Goal: Task Accomplishment & Management: Manage account settings

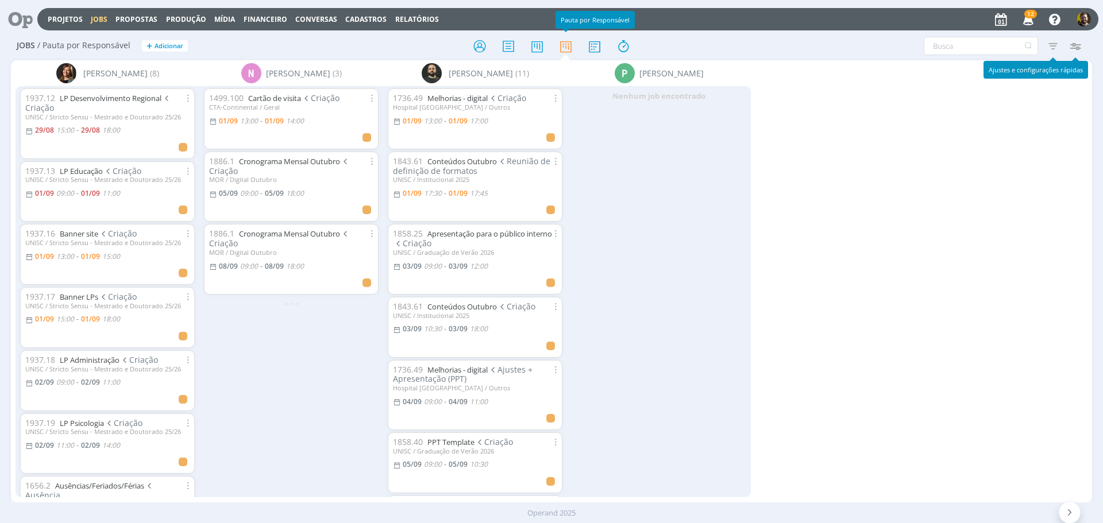
click at [1079, 40] on icon "button" at bounding box center [1075, 46] width 21 height 21
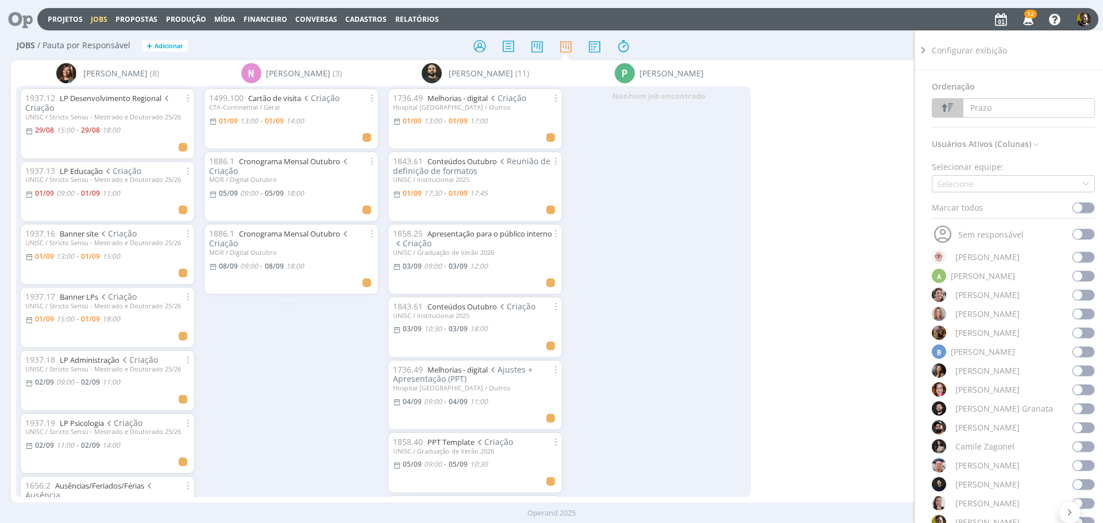
click at [1073, 209] on span at bounding box center [1083, 207] width 23 height 11
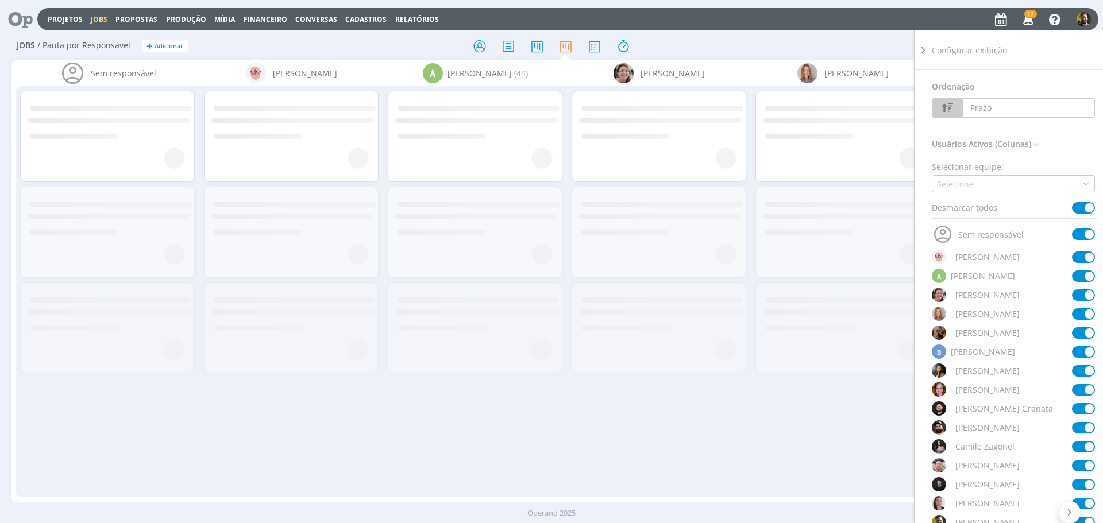
click at [1073, 209] on span at bounding box center [1083, 207] width 23 height 11
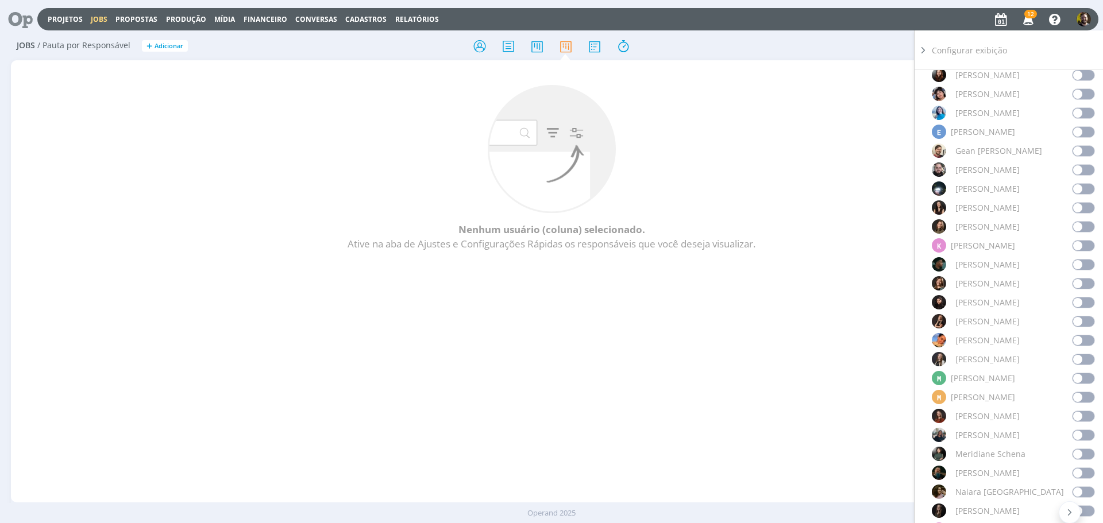
scroll to position [517, 0]
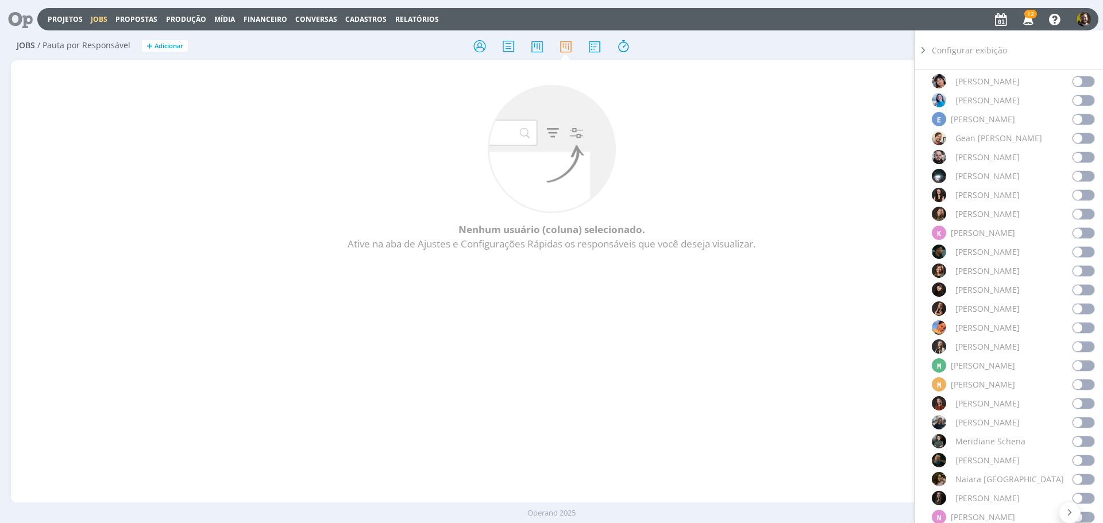
click at [1079, 361] on span at bounding box center [1083, 365] width 23 height 11
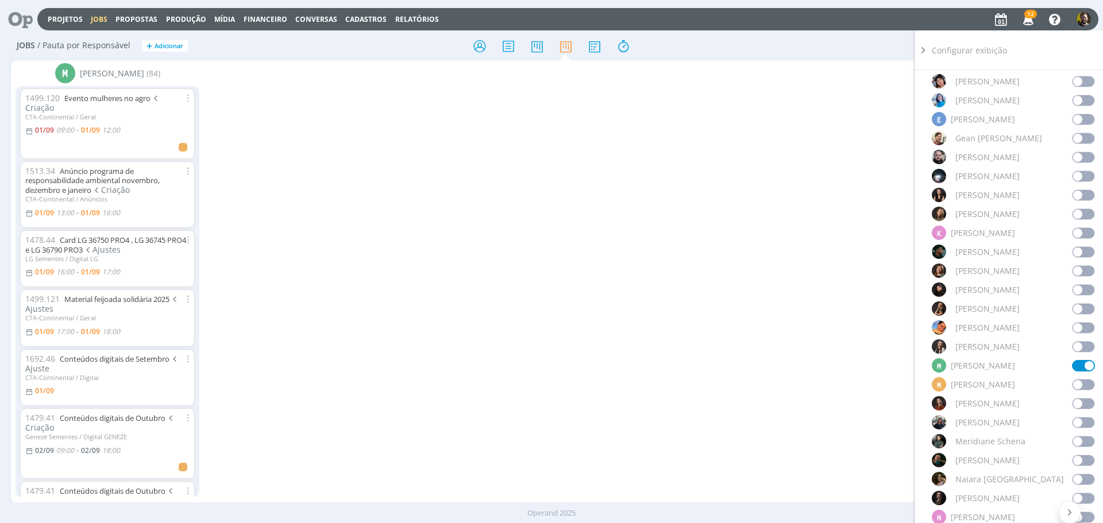
click at [924, 51] on icon at bounding box center [923, 50] width 11 height 12
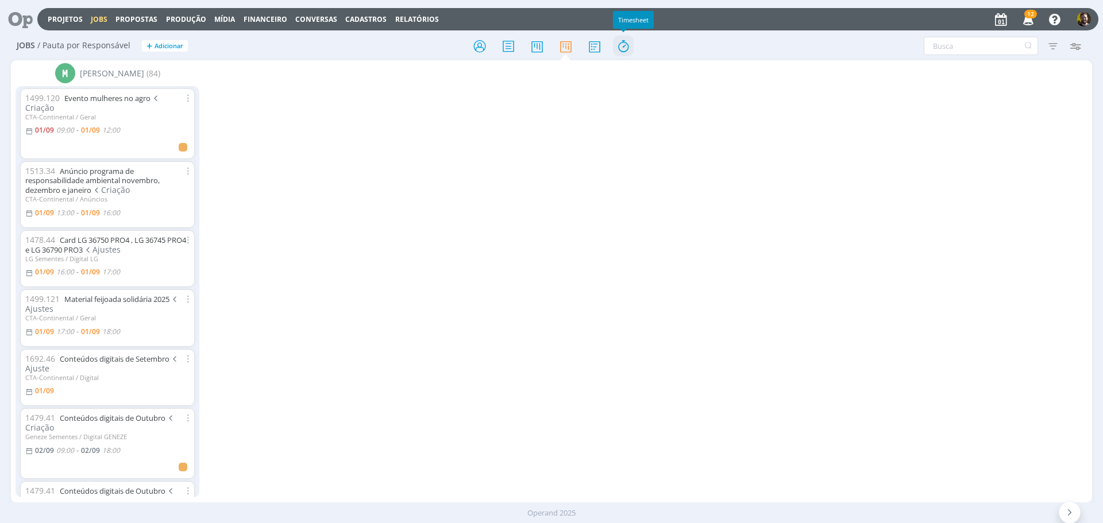
click at [626, 42] on icon at bounding box center [623, 46] width 21 height 22
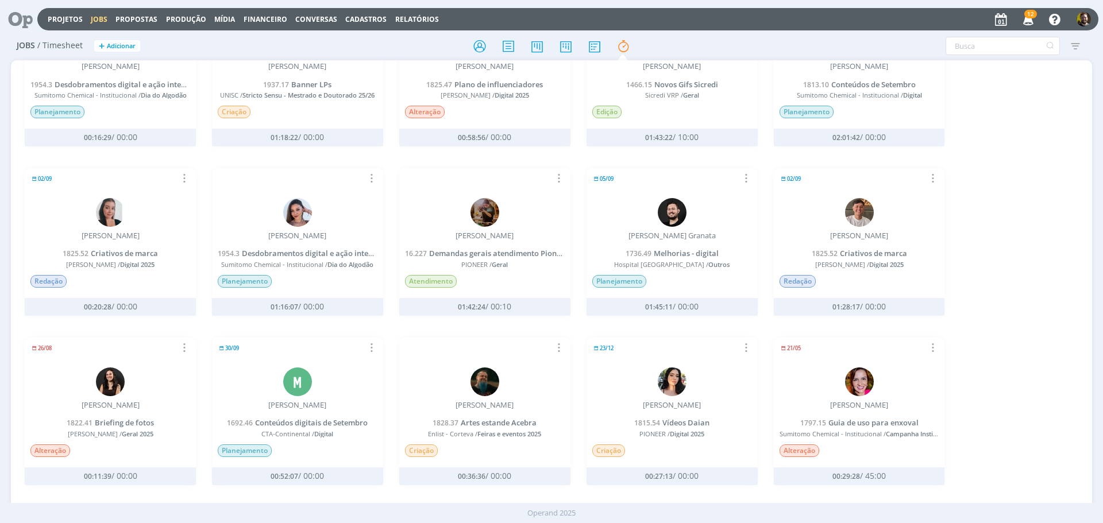
scroll to position [287, 0]
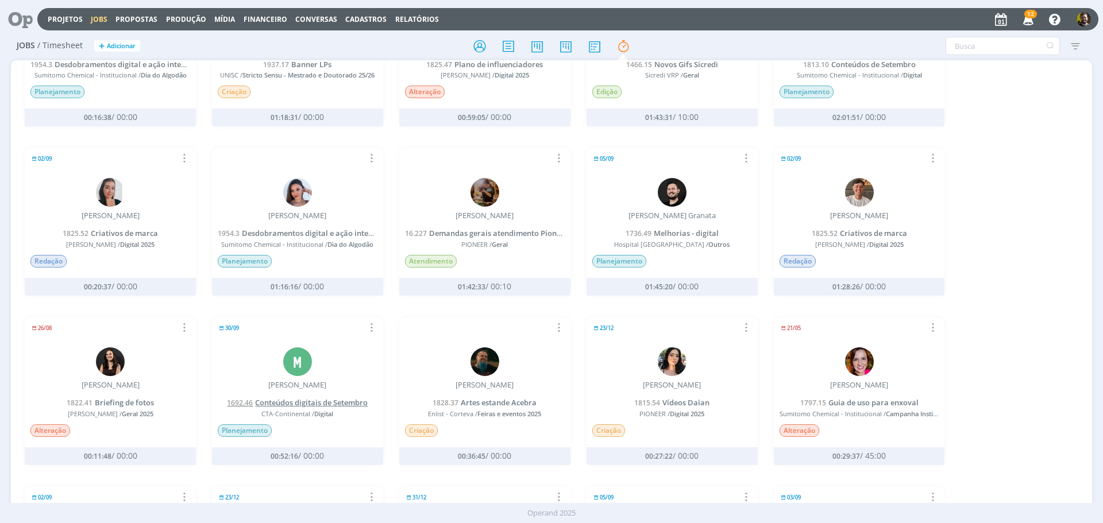
click at [301, 404] on span "Conteúdos digitais de Setembro" at bounding box center [311, 403] width 113 height 10
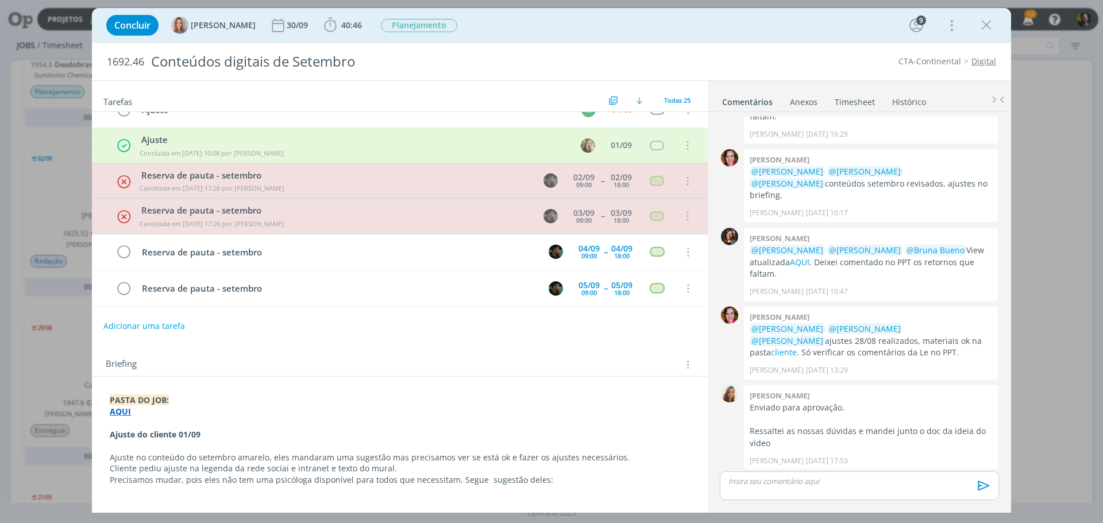
scroll to position [461, 0]
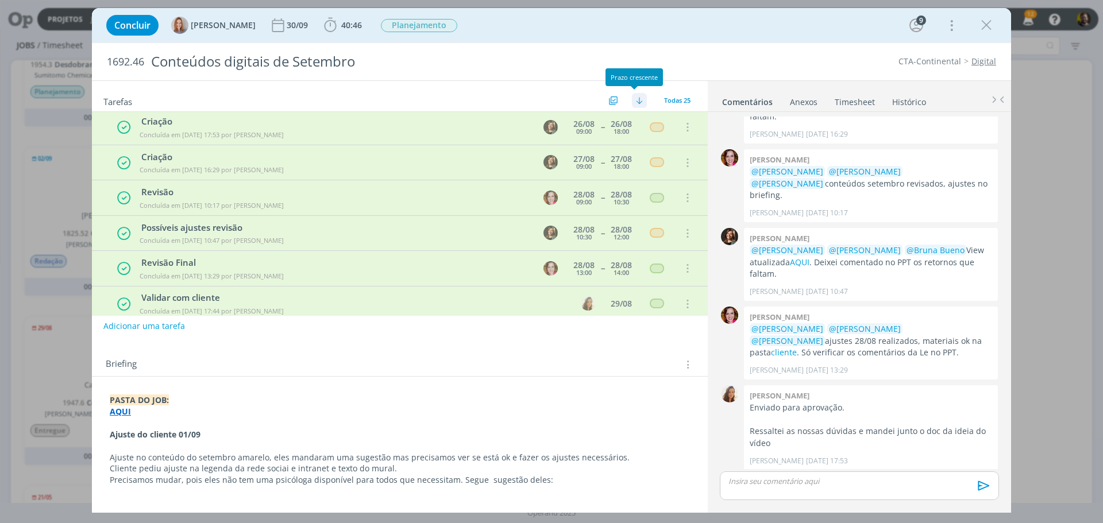
click at [636, 102] on img "dialog" at bounding box center [639, 100] width 7 height 7
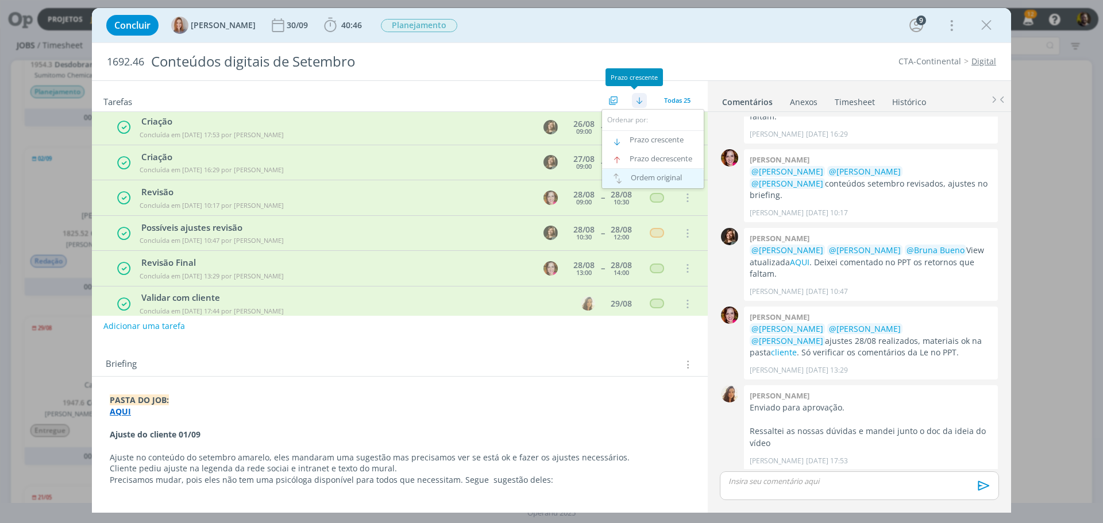
click at [627, 179] on link "Ordem original" at bounding box center [653, 179] width 102 height 20
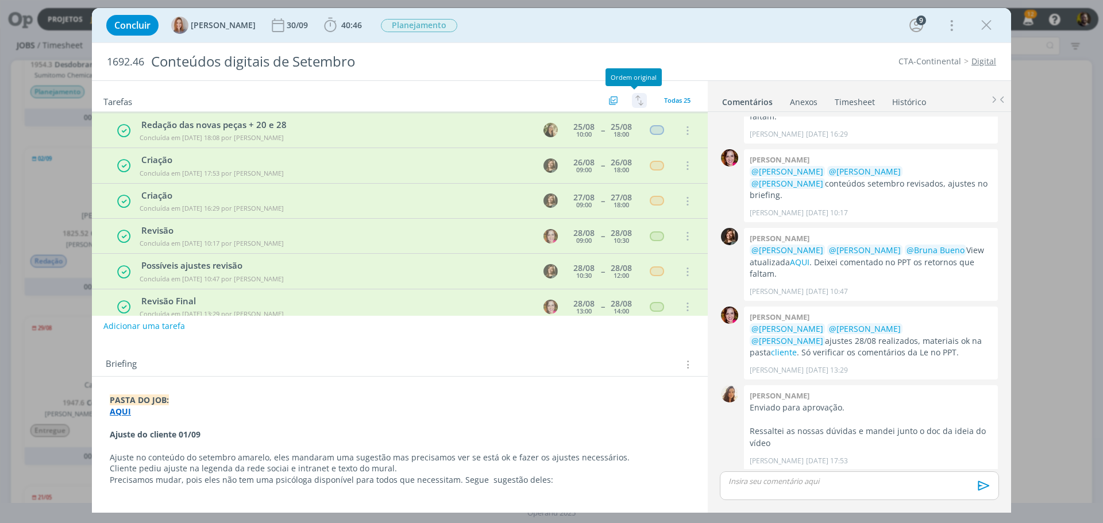
click at [627, 178] on tr "Criação Concluída em [DATE] 17:53 por [PERSON_NAME] [DATE] 09:00 -- [DATE] 18:0…" at bounding box center [400, 165] width 616 height 35
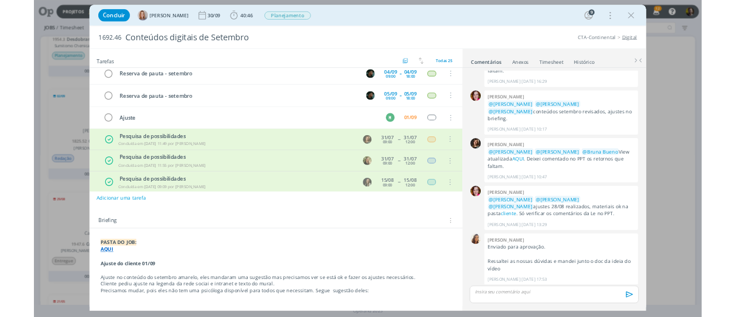
scroll to position [0, 0]
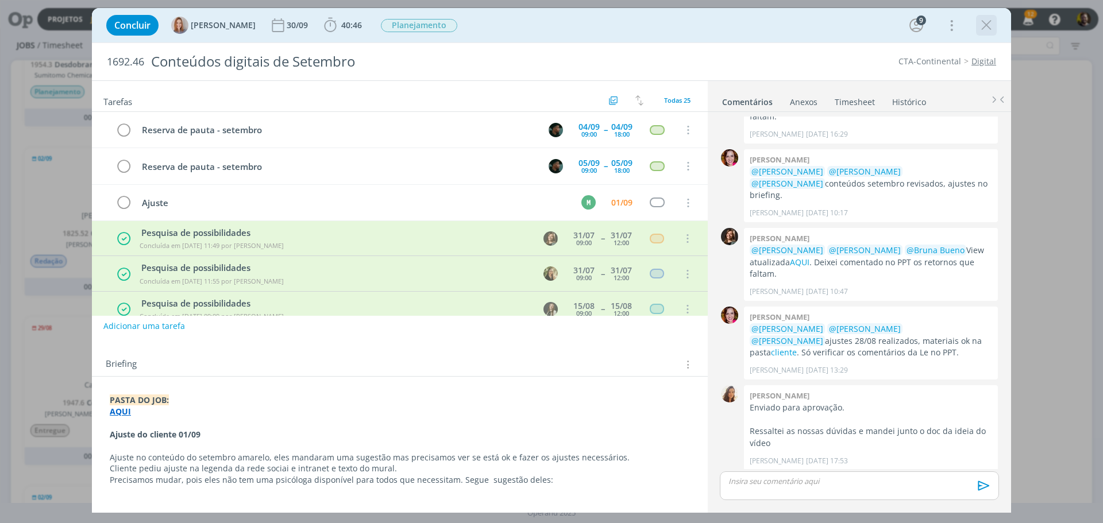
click at [982, 25] on icon "dialog" at bounding box center [986, 25] width 17 height 17
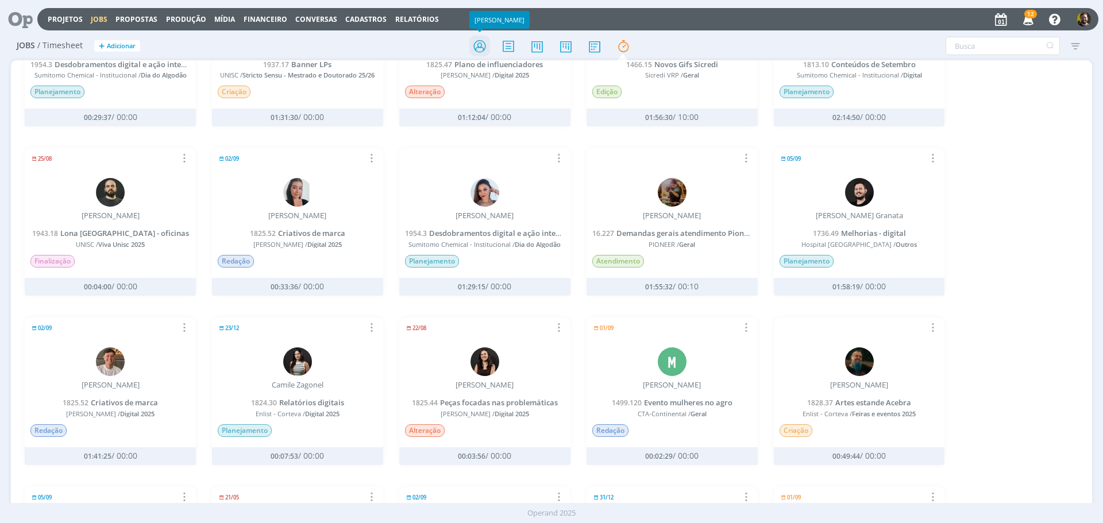
click at [480, 47] on icon at bounding box center [479, 46] width 21 height 22
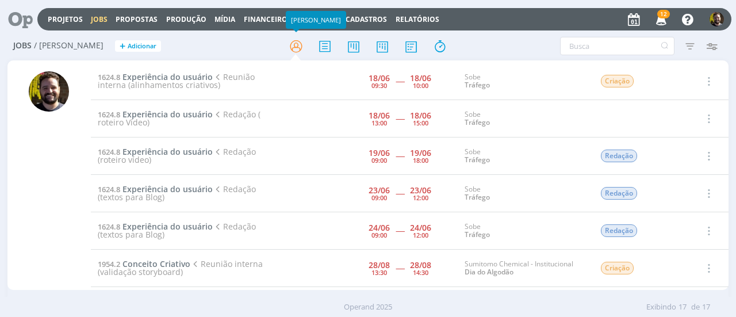
click at [21, 22] on icon at bounding box center [17, 19] width 24 height 22
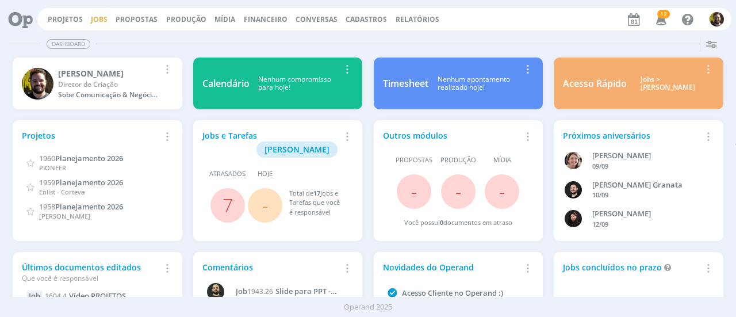
click at [100, 18] on link "Jobs" at bounding box center [99, 19] width 17 height 10
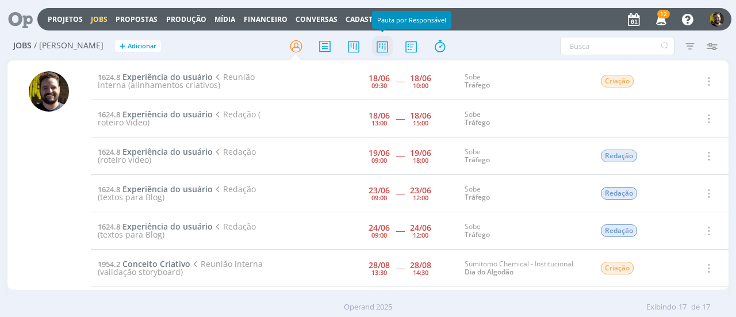
click at [382, 44] on icon at bounding box center [382, 46] width 21 height 22
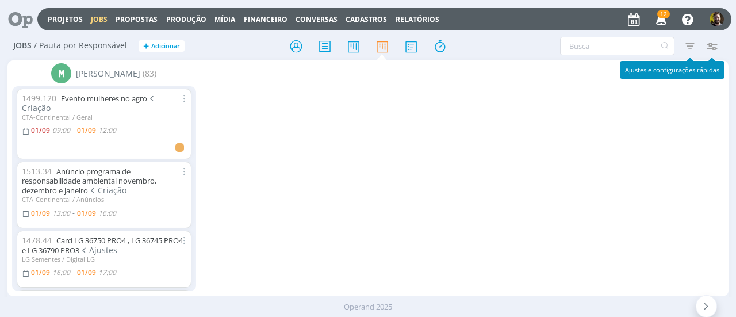
click at [714, 45] on icon "button" at bounding box center [711, 46] width 21 height 21
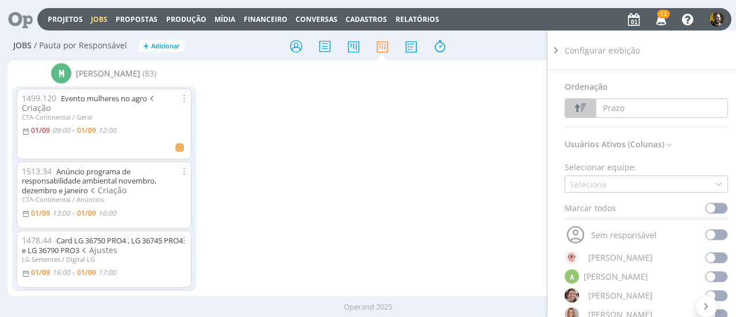
click at [706, 207] on span at bounding box center [715, 207] width 23 height 11
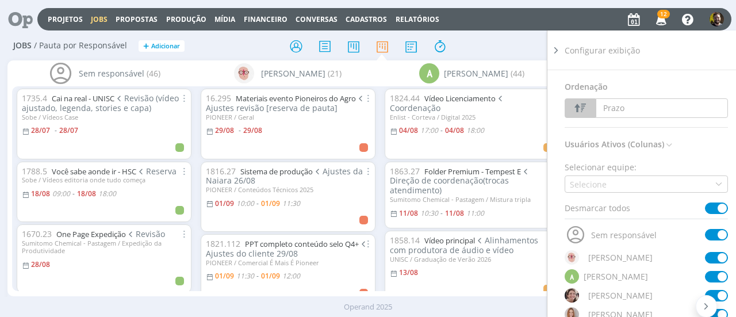
click at [706, 203] on span at bounding box center [715, 207] width 23 height 11
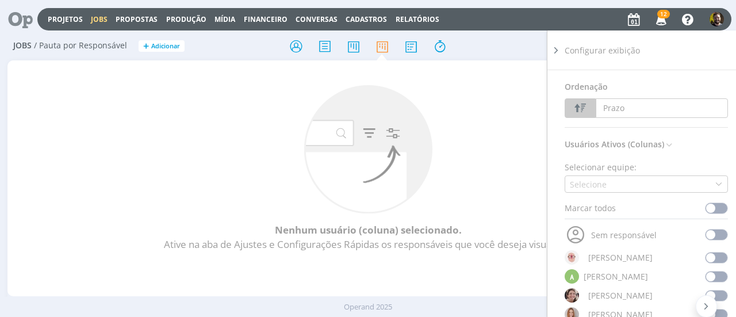
click at [707, 255] on span at bounding box center [715, 257] width 23 height 11
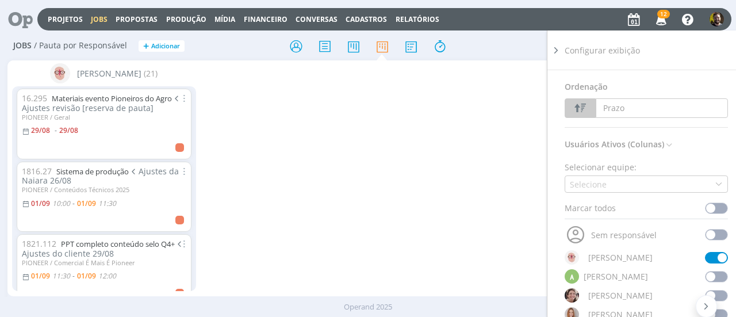
click at [555, 51] on icon at bounding box center [555, 50] width 11 height 12
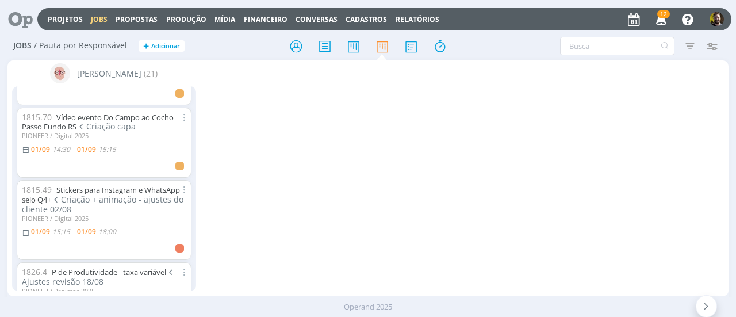
scroll to position [287, 0]
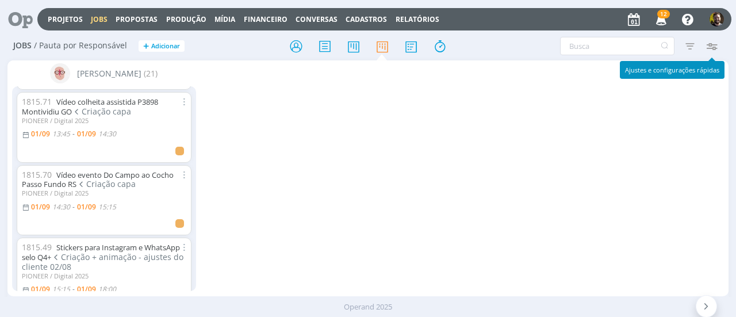
click at [711, 45] on icon "button" at bounding box center [711, 46] width 21 height 21
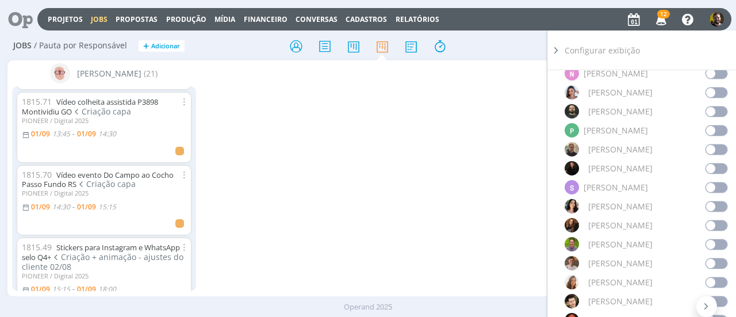
scroll to position [977, 0]
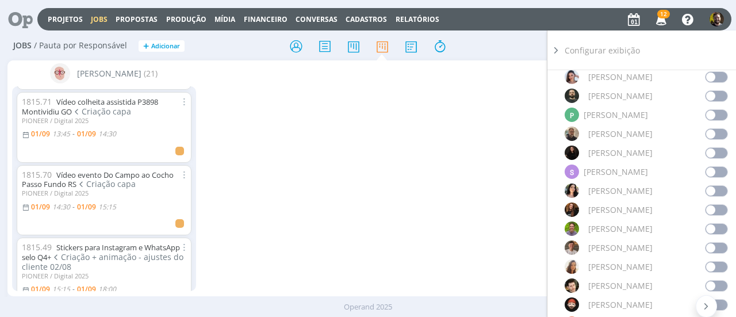
click at [708, 93] on span at bounding box center [715, 95] width 23 height 11
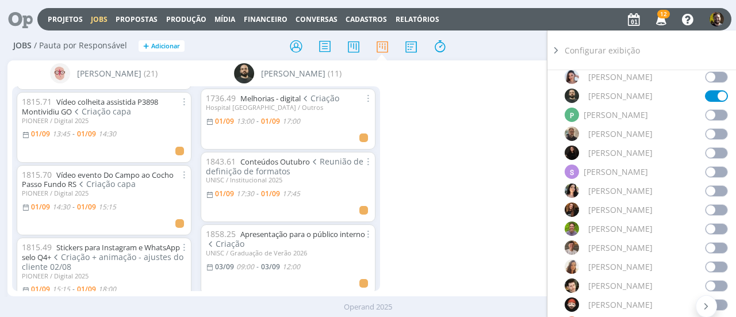
click at [555, 50] on icon at bounding box center [555, 50] width 11 height 12
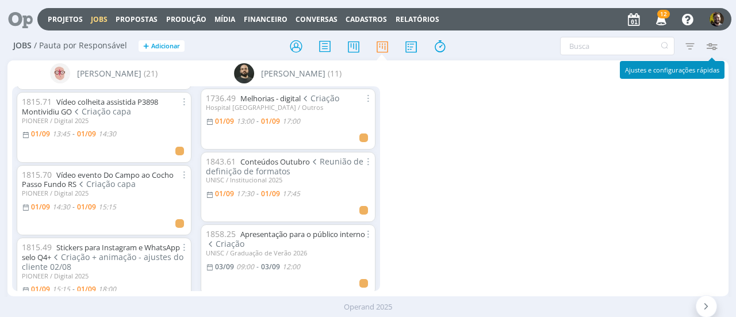
click at [711, 44] on icon "button" at bounding box center [711, 46] width 21 height 21
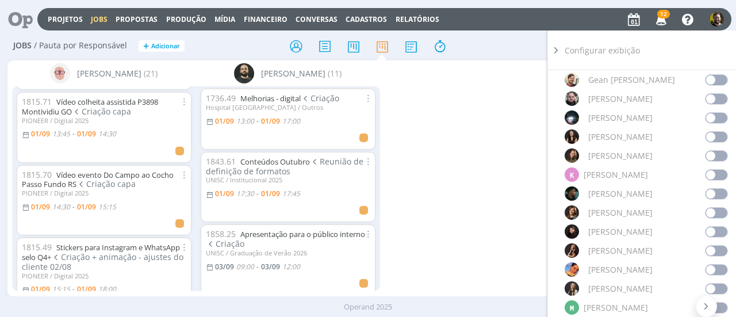
scroll to position [575, 0]
click at [704, 210] on span at bounding box center [715, 213] width 23 height 11
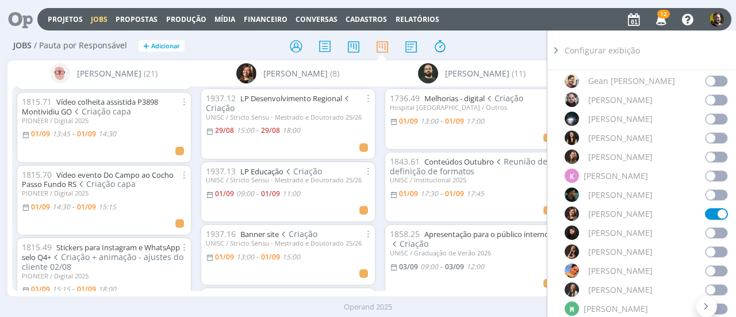
click at [557, 48] on icon at bounding box center [555, 50] width 11 height 12
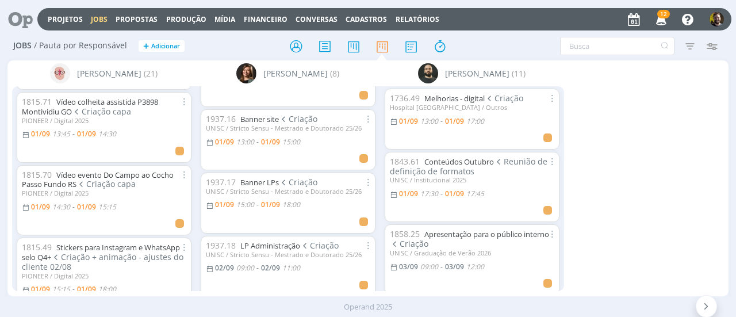
scroll to position [57, 0]
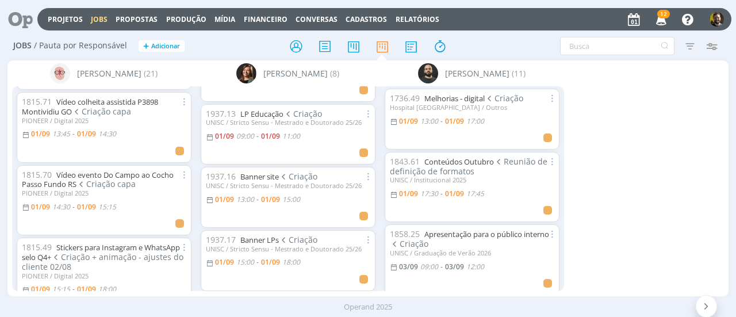
click at [261, 182] on div "UNISC / Stricto Sensu - Mestrado e Doutorado 25/26" at bounding box center [288, 185] width 164 height 7
click at [241, 179] on link "Banner site" at bounding box center [259, 176] width 39 height 10
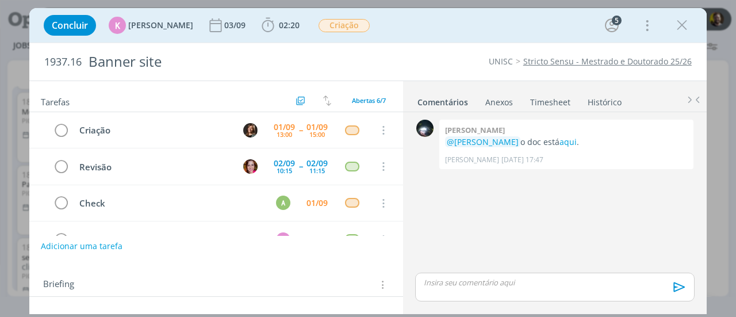
click at [459, 282] on p "dialog" at bounding box center [554, 282] width 261 height 10
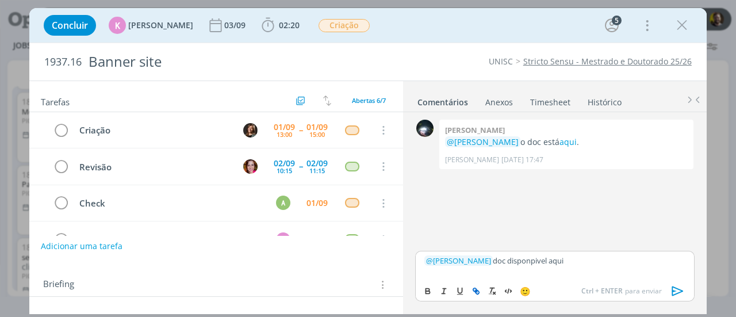
click at [478, 290] on icon "dialog" at bounding box center [475, 290] width 9 height 9
type input "aqui"
drag, startPoint x: 606, startPoint y: 271, endPoint x: 614, endPoint y: 272, distance: 8.1
click at [606, 271] on div "﻿ @ [PERSON_NAME] ﻿ doc disponpivel aqui" at bounding box center [554, 265] width 279 height 29
drag, startPoint x: 572, startPoint y: 266, endPoint x: 411, endPoint y: 253, distance: 162.0
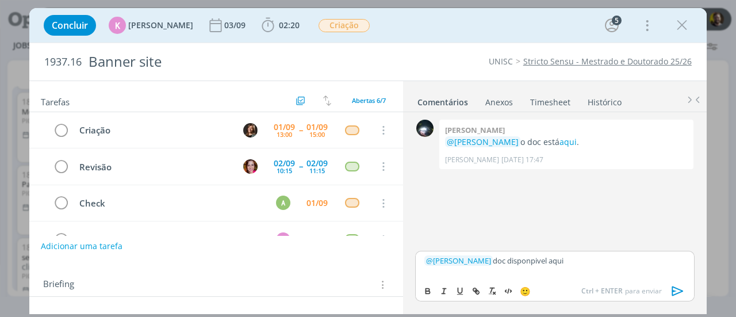
click at [409, 255] on div "0 [PERSON_NAME] @[PERSON_NAME] o doc está aqui . [PERSON_NAME] [DATE] 17:47 👍 ﻿…" at bounding box center [554, 211] width 303 height 199
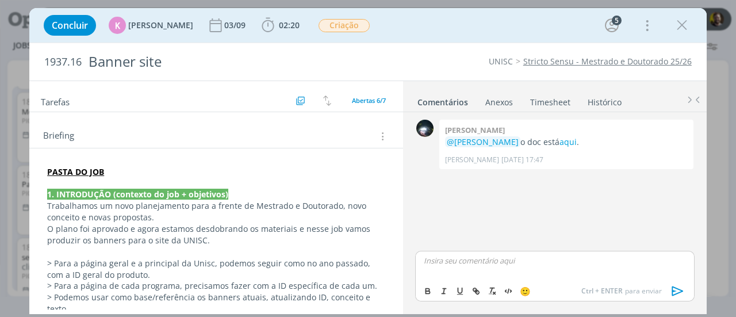
scroll to position [172, 0]
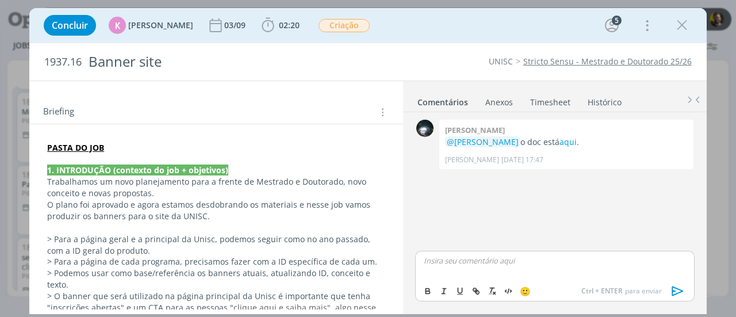
click at [94, 151] on strong "PASTA DO JOB" at bounding box center [75, 147] width 57 height 11
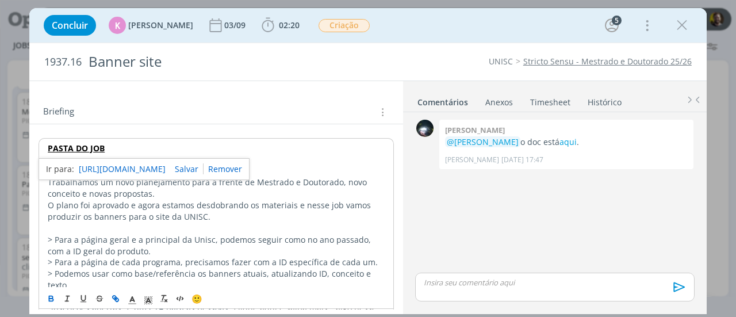
click at [138, 148] on p "PASTA DO JOB" at bounding box center [216, 148] width 337 height 11
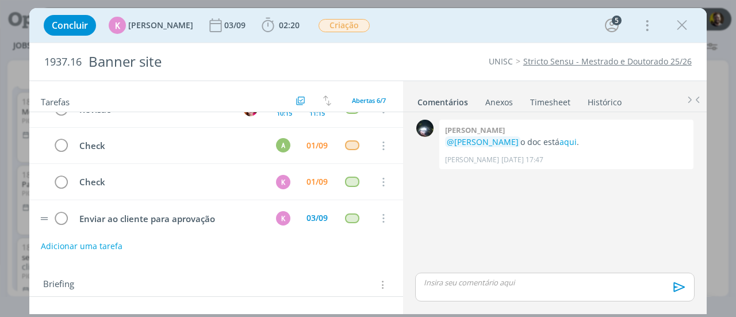
scroll to position [0, 0]
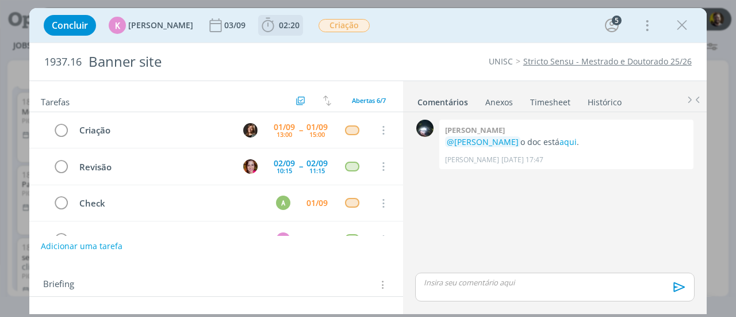
click at [263, 25] on icon "dialog" at bounding box center [267, 25] width 17 height 17
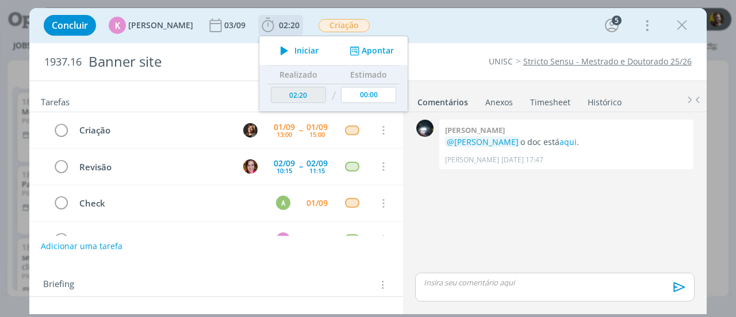
click at [297, 50] on span "Iniciar" at bounding box center [306, 51] width 24 height 8
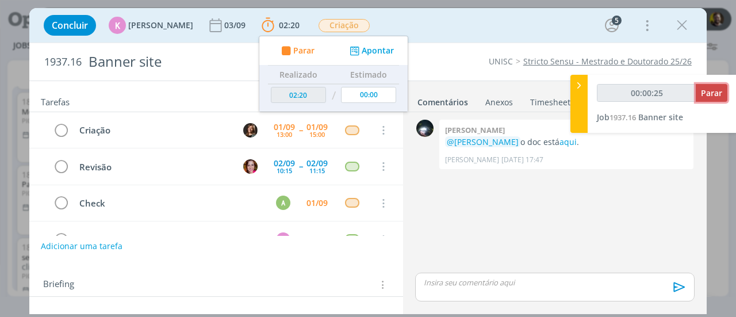
click at [708, 90] on span "Parar" at bounding box center [710, 92] width 21 height 11
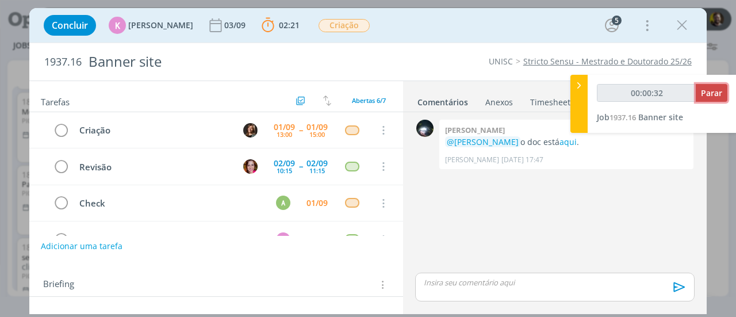
click at [711, 94] on span "Parar" at bounding box center [710, 92] width 21 height 11
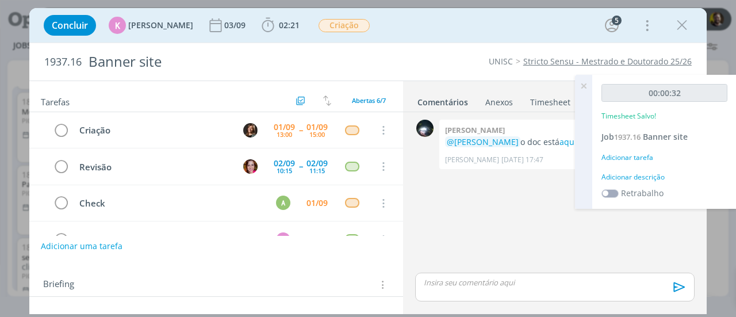
type input "00:01:00"
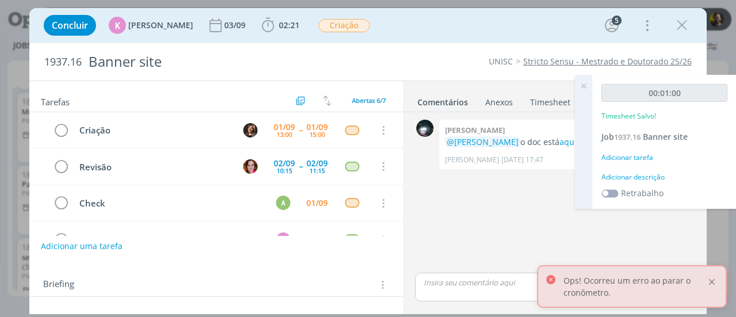
click at [714, 280] on div at bounding box center [711, 281] width 10 height 10
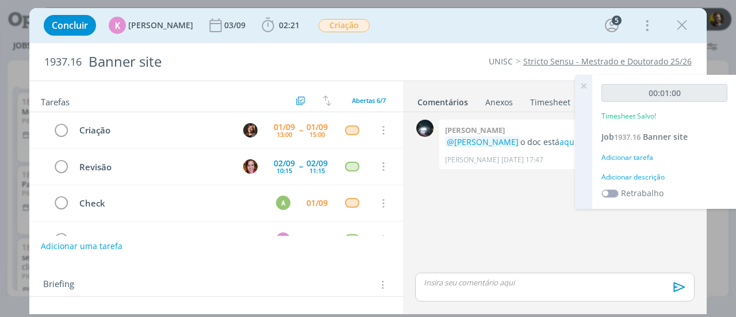
click at [621, 175] on div "Adicionar descrição" at bounding box center [664, 177] width 126 height 10
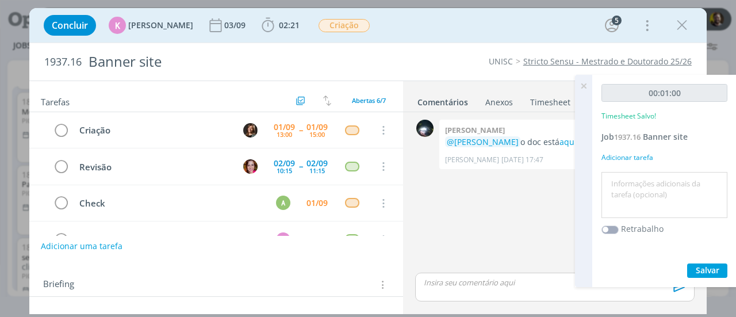
click at [624, 187] on textarea at bounding box center [664, 195] width 120 height 41
type textarea "Direão de arte banners 1 e 2"
click at [697, 265] on span "Salvar" at bounding box center [707, 269] width 24 height 11
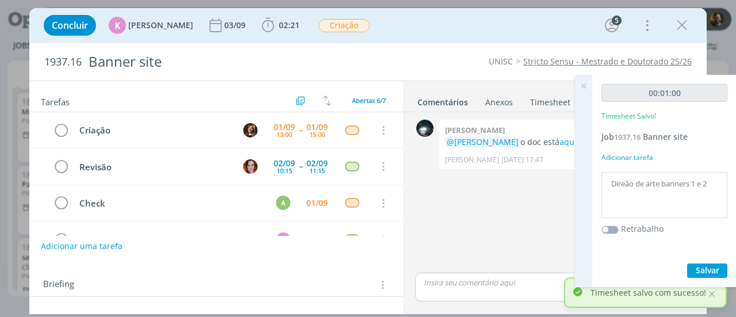
click at [585, 83] on icon at bounding box center [583, 86] width 21 height 22
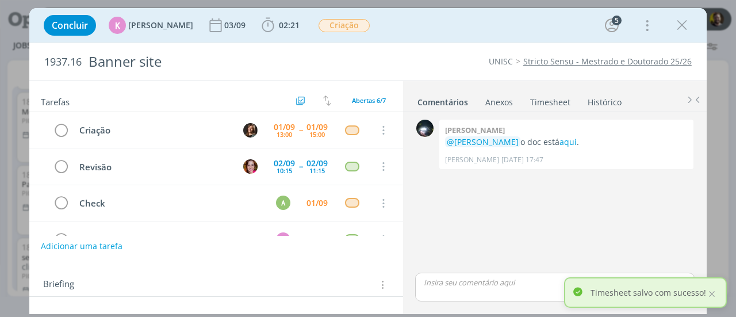
click at [546, 102] on link "Timesheet" at bounding box center [549, 99] width 41 height 17
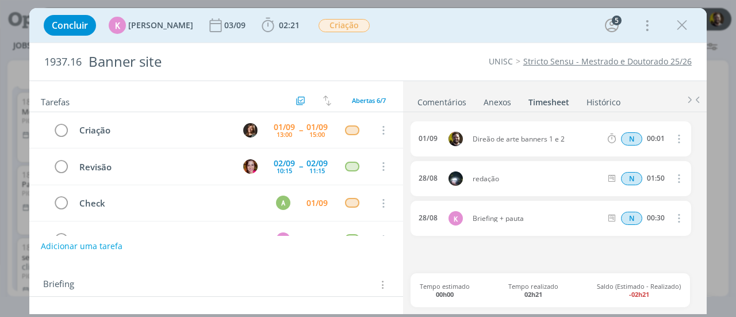
click at [679, 136] on icon "dialog" at bounding box center [677, 139] width 13 height 14
click at [641, 157] on link "Excluir" at bounding box center [644, 158] width 91 height 18
click at [667, 134] on button "Sim" at bounding box center [667, 139] width 22 height 13
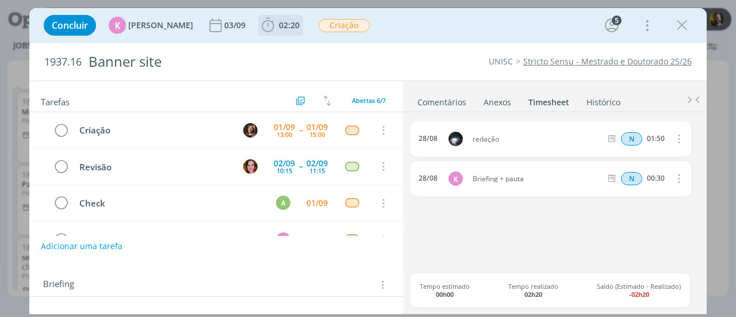
click at [259, 26] on icon "dialog" at bounding box center [267, 25] width 17 height 17
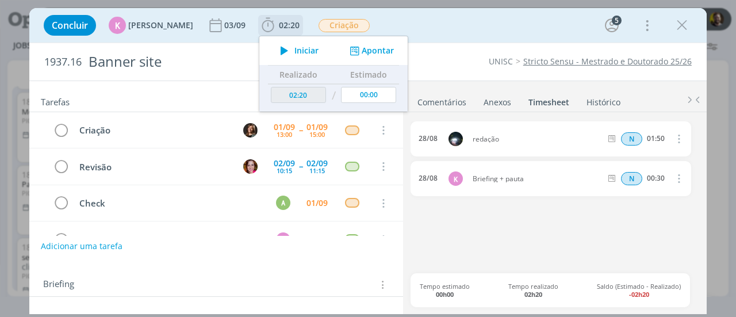
click at [284, 51] on icon "dialog" at bounding box center [284, 50] width 20 height 15
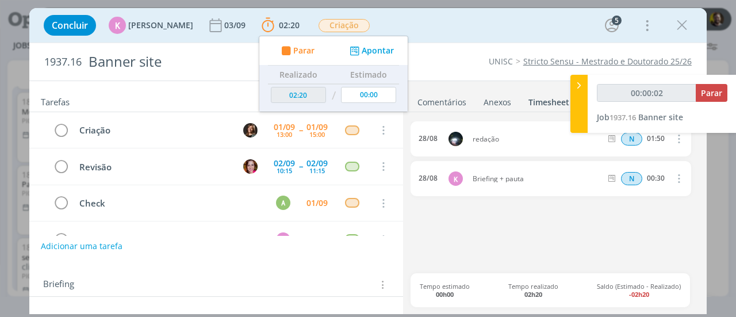
type input "00:00:03"
click at [714, 90] on span "Parar" at bounding box center [710, 92] width 21 height 11
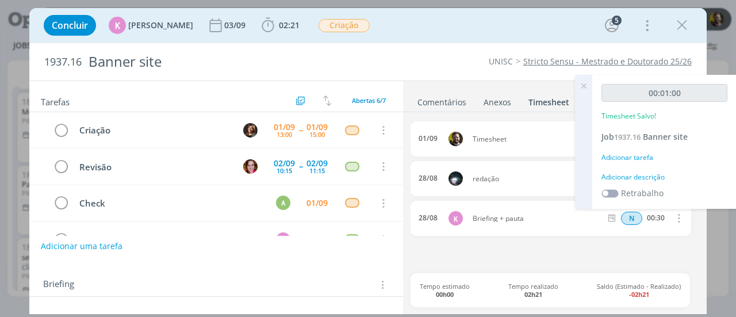
click at [584, 83] on icon at bounding box center [583, 86] width 21 height 22
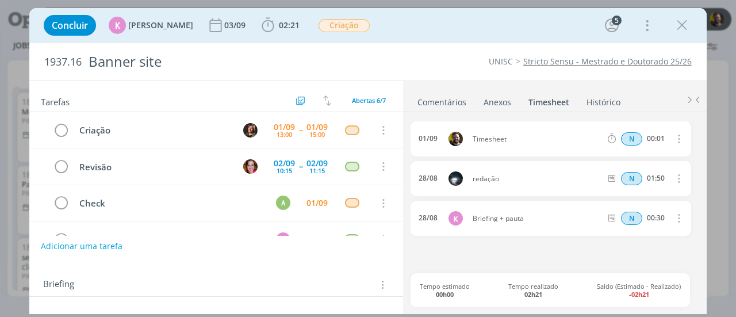
click at [679, 138] on icon "dialog" at bounding box center [677, 139] width 13 height 14
click at [650, 173] on link "Editar" at bounding box center [644, 177] width 91 height 18
click at [583, 138] on input "Selecione a tarefa" at bounding box center [570, 139] width 66 height 13
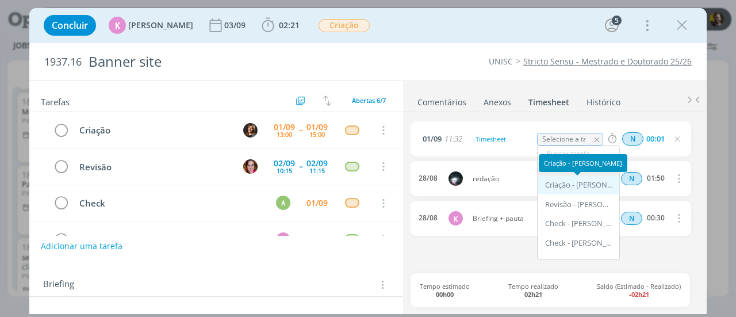
click at [573, 184] on div "Criação - [PERSON_NAME]" at bounding box center [579, 184] width 69 height 9
type input "Criação"
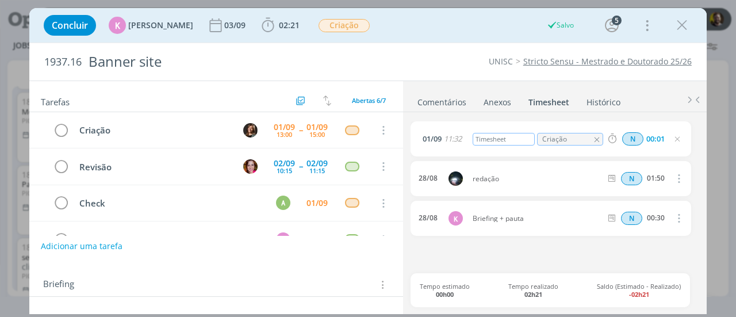
click at [509, 140] on div "Timesheet" at bounding box center [503, 139] width 62 height 13
drag, startPoint x: 513, startPoint y: 141, endPoint x: 471, endPoint y: 143, distance: 42.0
click at [473, 143] on div "Timesheet" at bounding box center [503, 139] width 62 height 13
click at [658, 141] on input "00:01" at bounding box center [655, 139] width 25 height 13
click at [678, 137] on icon "dialog" at bounding box center [676, 138] width 9 height 9
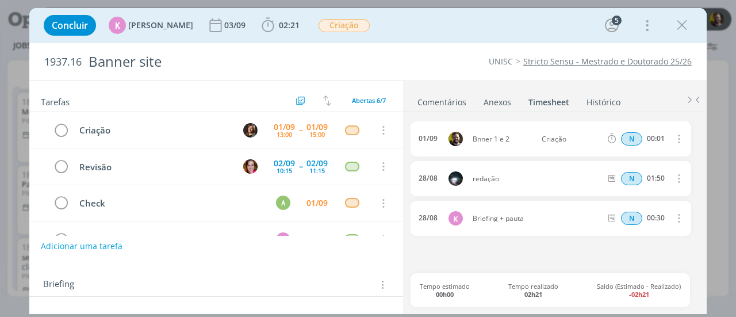
click at [680, 138] on icon "dialog" at bounding box center [677, 139] width 13 height 14
click at [631, 156] on link "Excluir" at bounding box center [644, 158] width 91 height 18
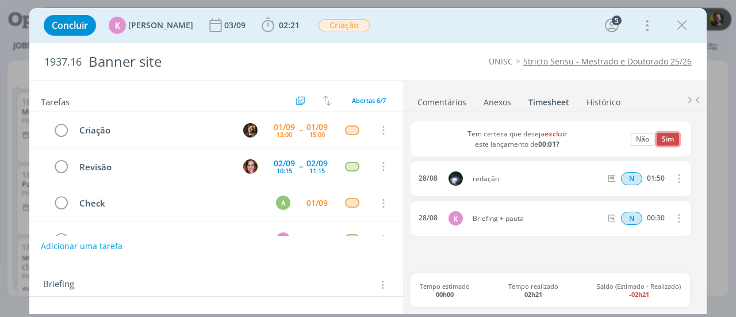
click at [668, 138] on button "Sim" at bounding box center [667, 139] width 22 height 13
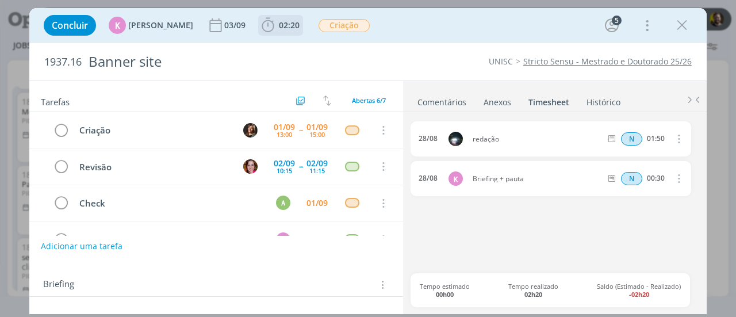
click at [260, 26] on icon "dialog" at bounding box center [267, 25] width 17 height 17
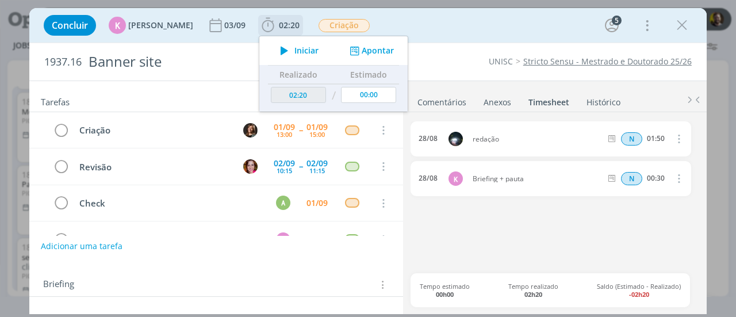
click at [364, 48] on button "Apontar" at bounding box center [371, 51] width 48 height 12
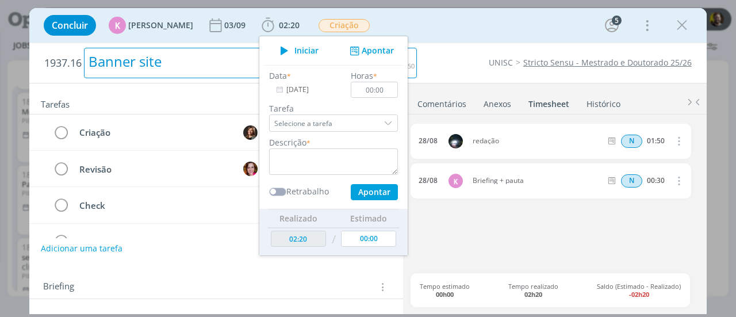
click at [418, 63] on div "1937.16 Banner site" at bounding box center [231, 63] width 384 height 40
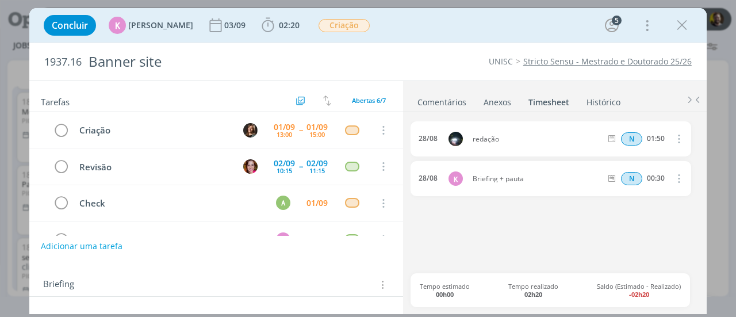
click at [444, 61] on div "UNISC Stricto Sensu - Mestrado e Doutorado 25/26" at bounding box center [559, 61] width 274 height 11
drag, startPoint x: 684, startPoint y: 24, endPoint x: 640, endPoint y: 28, distance: 43.9
click at [684, 24] on icon "dialog" at bounding box center [681, 25] width 17 height 17
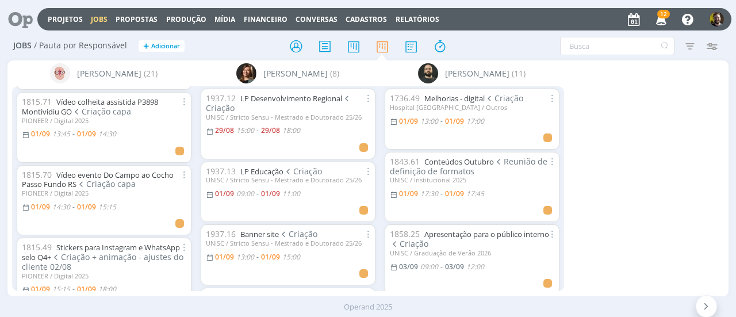
click at [622, 160] on div "[PERSON_NAME] (21) 16.295 Materiais evento Pioneiros do Agro Ajustes revisão [r…" at bounding box center [367, 178] width 721 height 236
click at [298, 47] on icon at bounding box center [296, 46] width 21 height 22
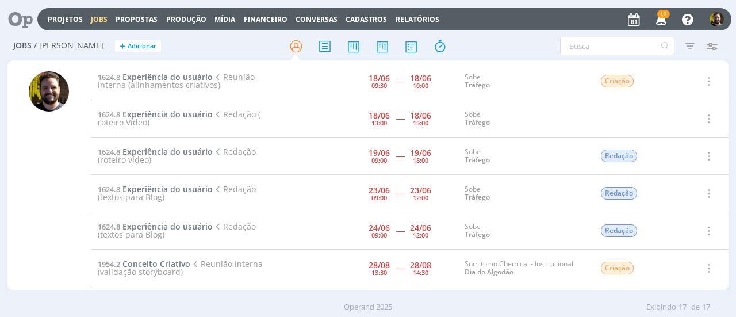
click at [159, 81] on span "Reunião interna (alinhamentos criativos)" at bounding box center [176, 80] width 157 height 19
click at [128, 82] on span "Reunião interna (alinhamentos criativos)" at bounding box center [176, 80] width 157 height 19
click at [175, 78] on span "Experiência do usuário" at bounding box center [167, 76] width 90 height 11
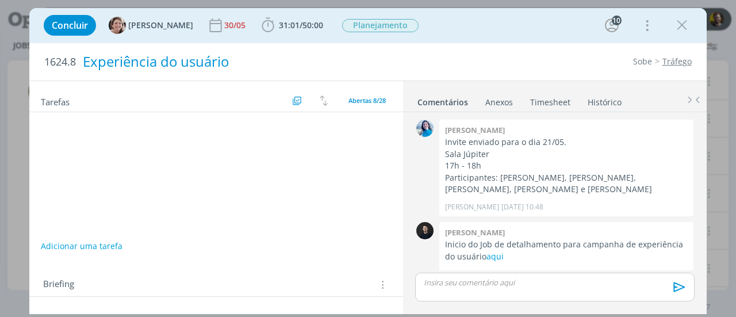
scroll to position [216, 0]
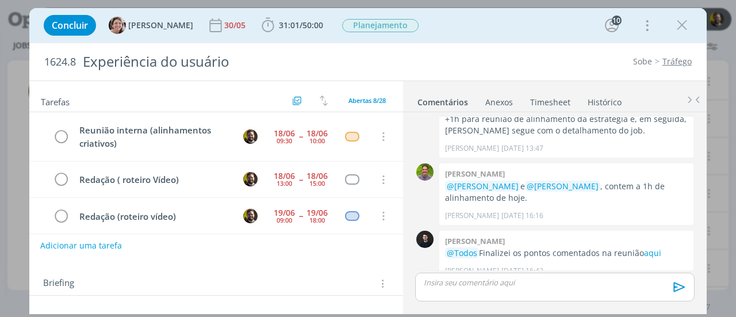
click at [84, 246] on button "Adicionar uma tarefa" at bounding box center [81, 246] width 82 height 20
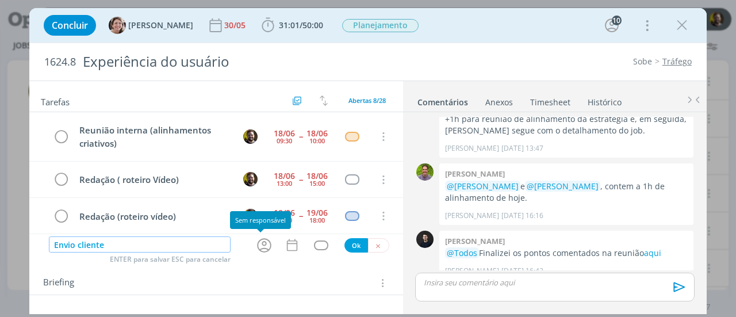
click at [257, 242] on icon "dialog" at bounding box center [264, 245] width 18 height 18
type input "Envio cliente"
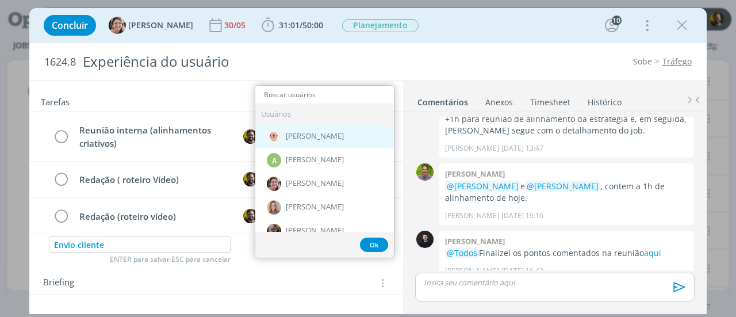
scroll to position [0, 0]
click at [320, 135] on span "[PERSON_NAME]" at bounding box center [315, 137] width 58 height 9
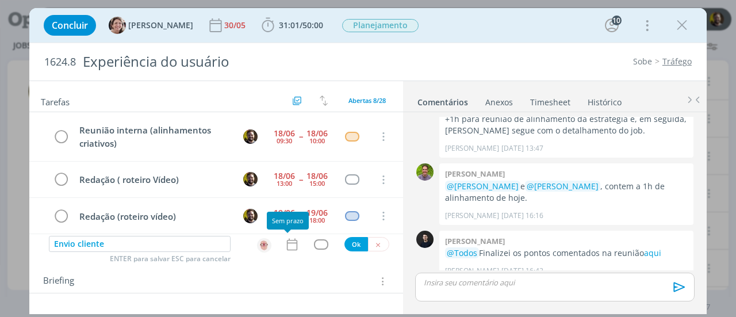
click at [286, 243] on icon "dialog" at bounding box center [291, 244] width 15 height 15
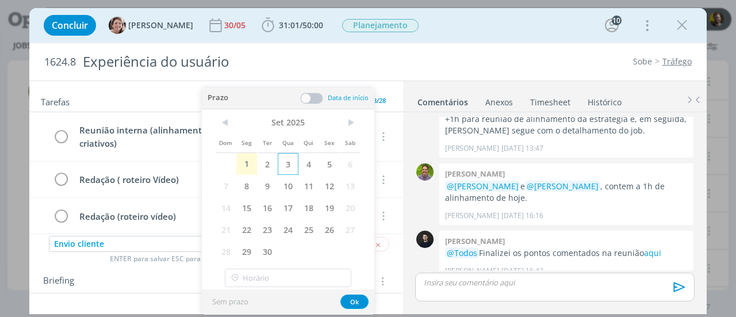
click at [288, 163] on span "3" at bounding box center [288, 164] width 21 height 22
click at [313, 98] on span at bounding box center [311, 98] width 23 height 11
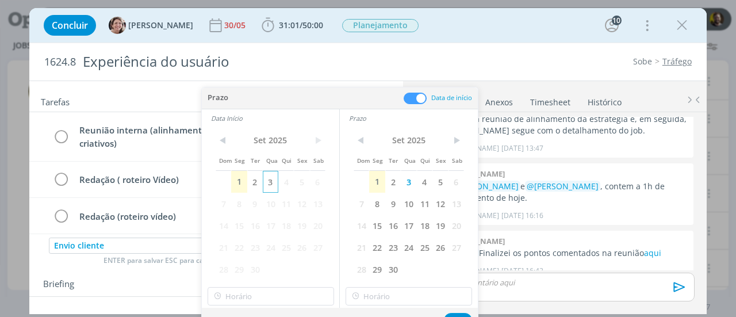
click at [271, 182] on span "3" at bounding box center [271, 182] width 16 height 22
click at [265, 295] on input "12:00" at bounding box center [270, 296] width 126 height 18
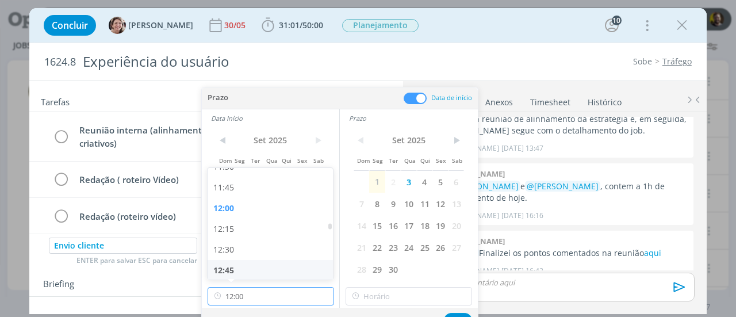
scroll to position [1021, 0]
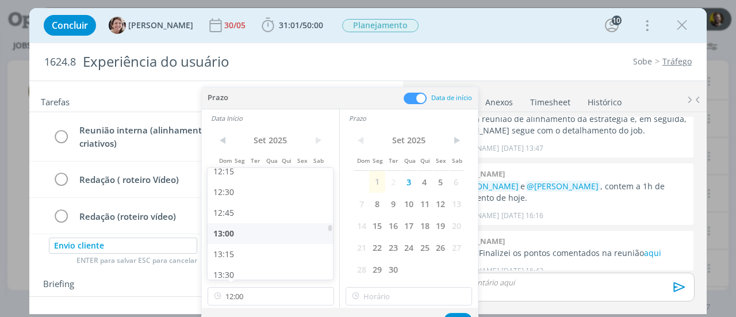
click at [240, 235] on div "13:00" at bounding box center [271, 233] width 129 height 21
type input "13:00"
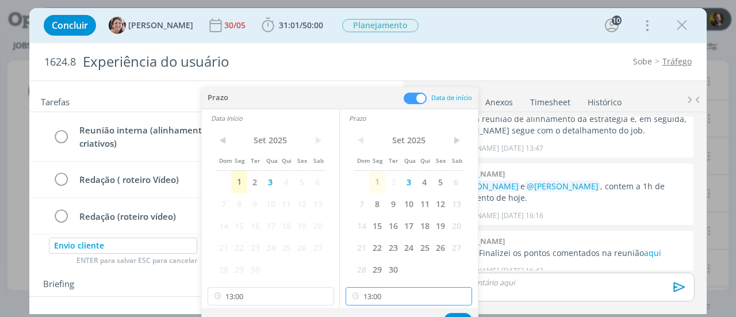
click at [375, 301] on input "13:00" at bounding box center [408, 296] width 126 height 18
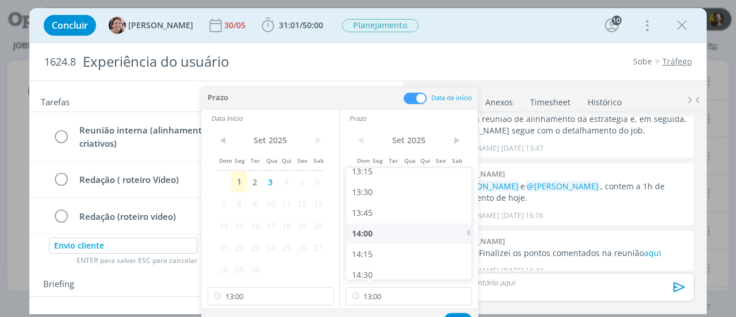
click at [376, 241] on div "14:00" at bounding box center [410, 233] width 129 height 21
type input "14:00"
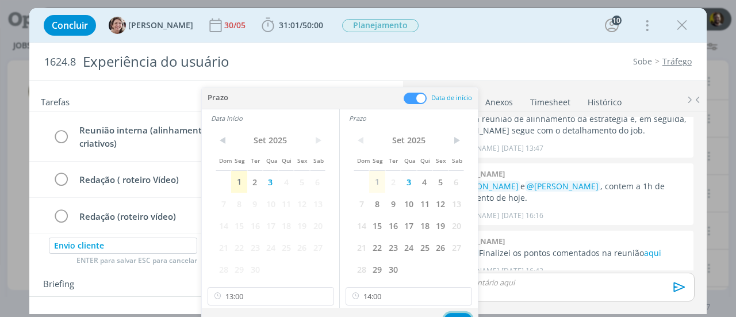
click at [453, 313] on button "Ok" at bounding box center [458, 320] width 28 height 14
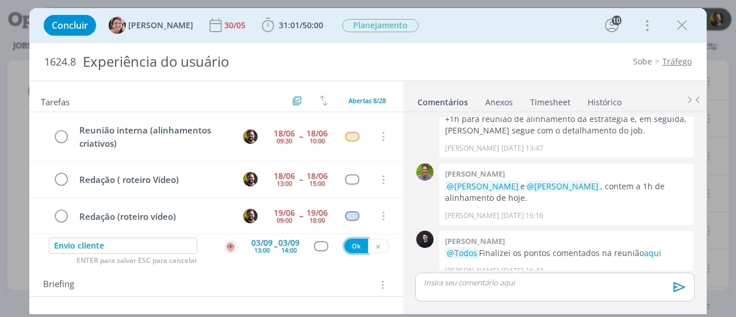
click at [351, 246] on button "Ok" at bounding box center [356, 245] width 24 height 14
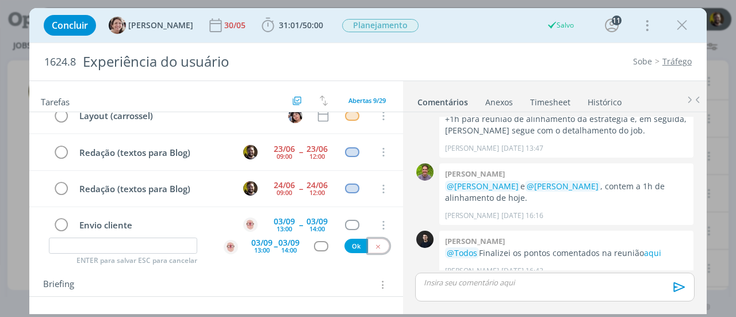
click at [374, 244] on icon "dialog" at bounding box center [377, 245] width 7 height 7
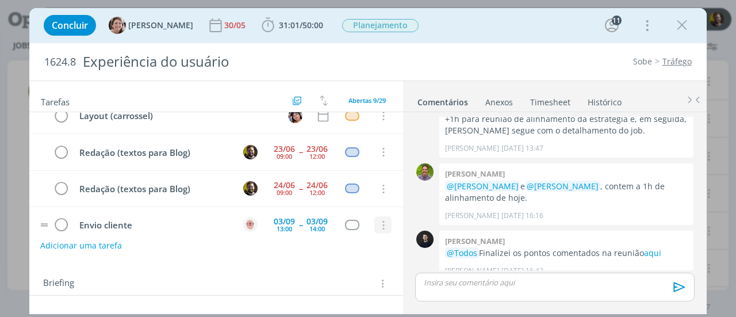
click at [379, 220] on icon "dialog" at bounding box center [382, 225] width 13 height 10
click at [322, 198] on link "Cancelar" at bounding box center [345, 207] width 91 height 18
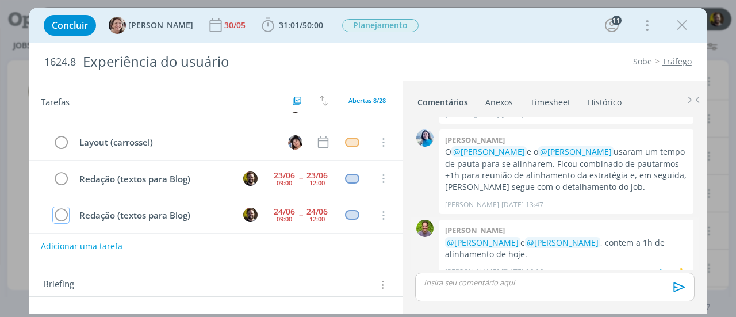
scroll to position [159, 0]
click at [679, 22] on icon "dialog" at bounding box center [681, 25] width 17 height 17
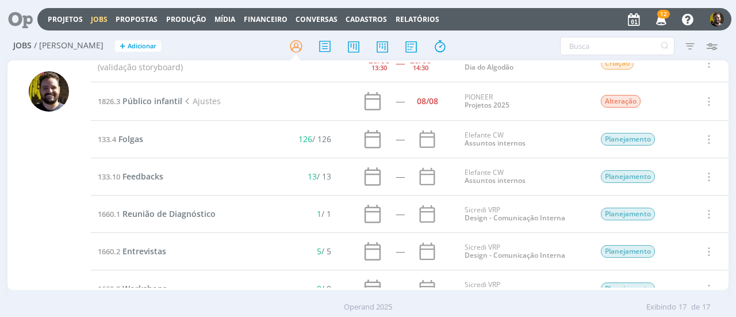
scroll to position [230, 0]
